Goal: Find specific page/section

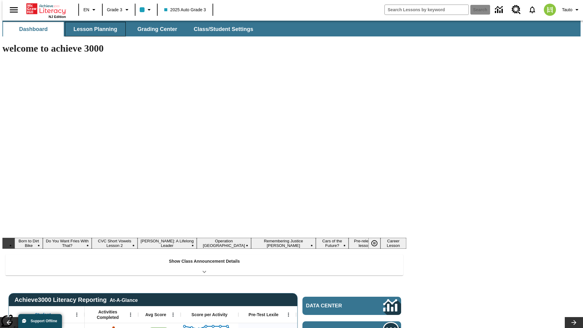
click at [93, 29] on button "Lesson Planning" at bounding box center [95, 29] width 61 height 15
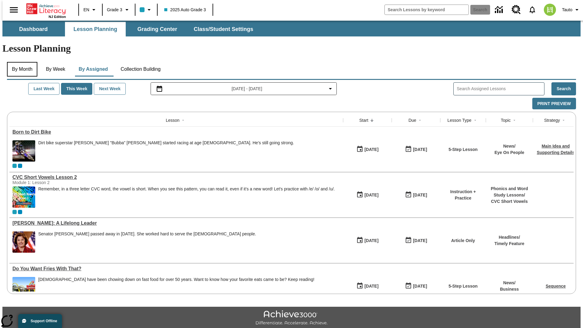
click at [20, 62] on button "By Month" at bounding box center [22, 69] width 30 height 15
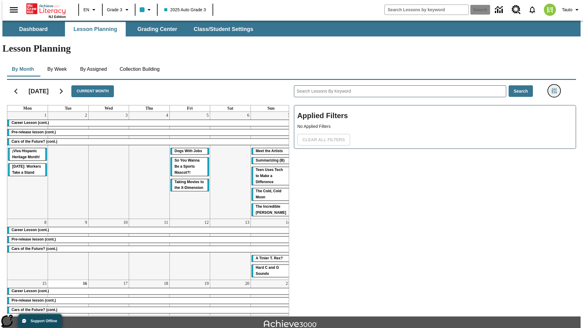
click at [556, 88] on icon "Filters Side menu" at bounding box center [554, 90] width 5 height 5
